Goal: Find specific page/section: Find specific page/section

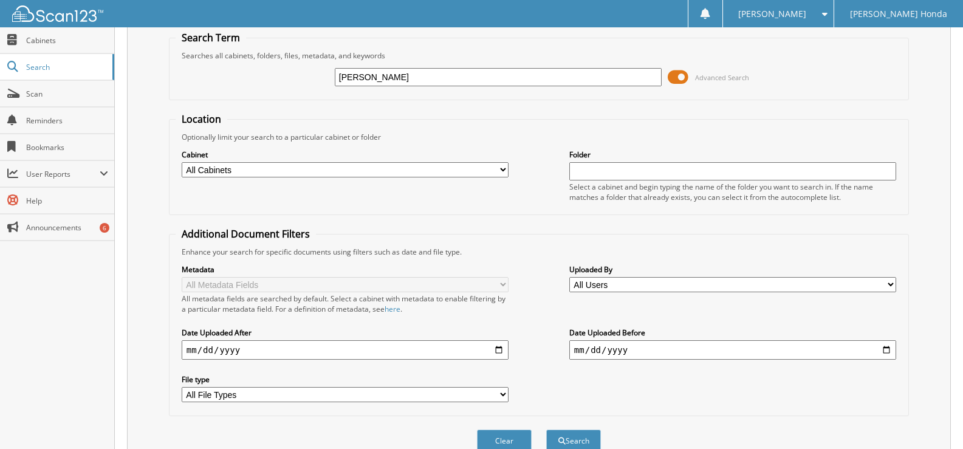
scroll to position [103, 0]
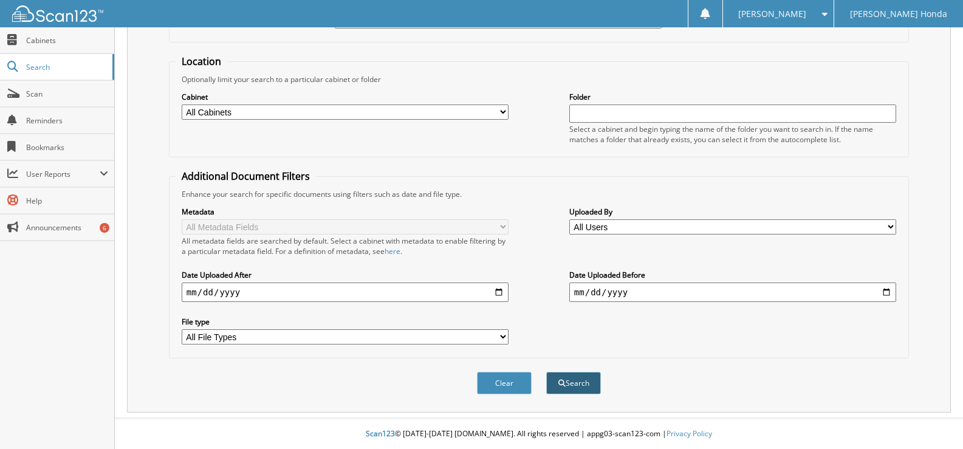
type input "[PERSON_NAME]"
click at [579, 389] on button "Search" at bounding box center [573, 383] width 55 height 22
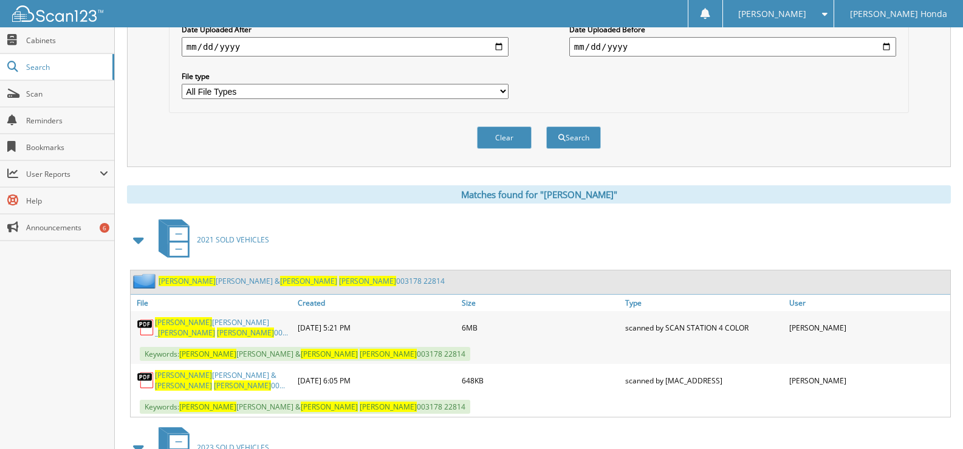
scroll to position [365, 0]
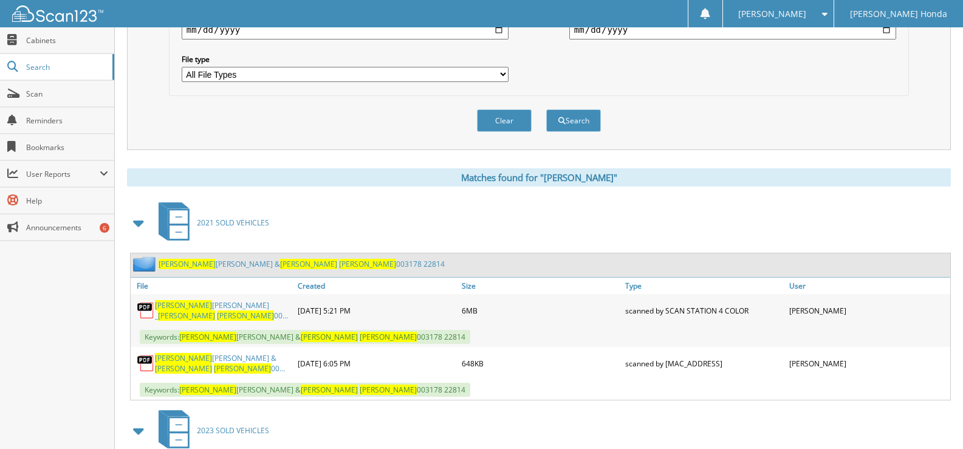
click at [171, 307] on span "[PERSON_NAME]" at bounding box center [183, 305] width 57 height 10
